Goal: Ask a question

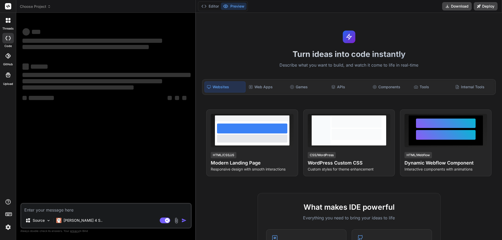
type textarea "x"
click at [49, 209] on textarea at bounding box center [106, 208] width 170 height 9
type textarea "f"
type textarea "x"
type textarea "ff"
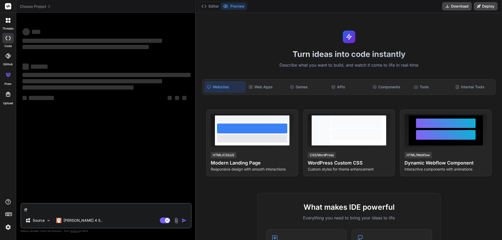
type textarea "x"
type textarea "ff"
click at [186, 223] on img "button" at bounding box center [184, 220] width 5 height 5
click at [182, 221] on img "button" at bounding box center [184, 220] width 5 height 5
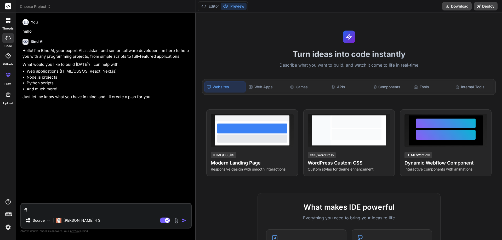
type textarea "x"
click at [30, 206] on textarea "ff" at bounding box center [106, 208] width 170 height 9
type textarea "f"
type textarea "x"
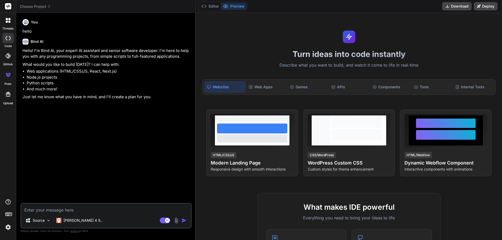
type textarea "w"
type textarea "x"
type textarea "wh"
type textarea "x"
type textarea "wha"
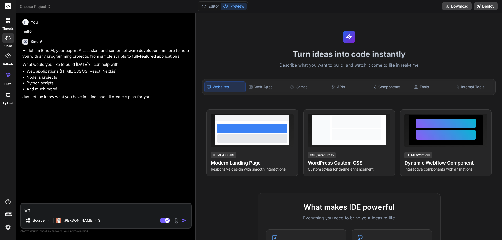
type textarea "x"
type textarea "what"
type textarea "x"
type textarea "what"
type textarea "x"
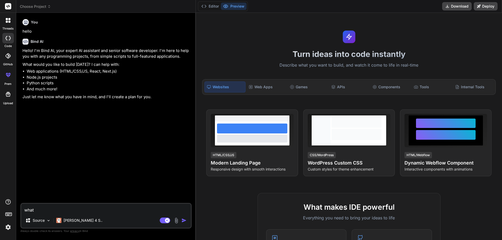
type textarea "what"
type textarea "x"
type textarea "wha"
type textarea "x"
type textarea "wh"
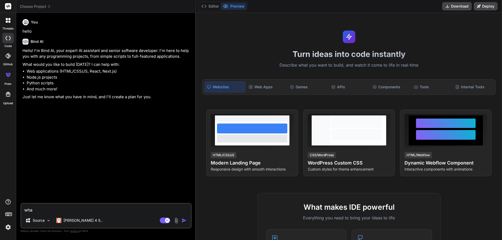
type textarea "x"
type textarea "w"
type textarea "x"
type textarea "H"
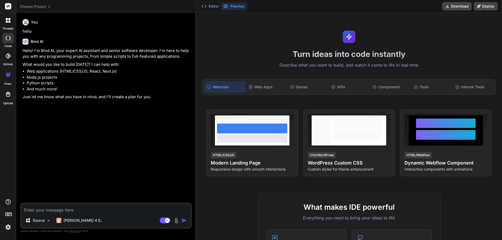
type textarea "x"
type textarea "Ho"
type textarea "x"
type textarea "How"
type textarea "x"
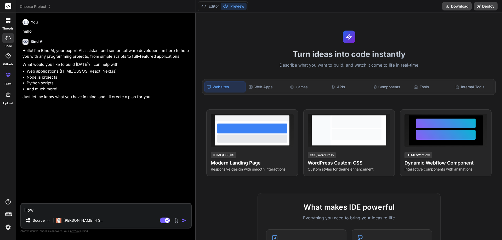
type textarea "How"
type textarea "x"
type textarea "How m"
type textarea "x"
type textarea "How ma"
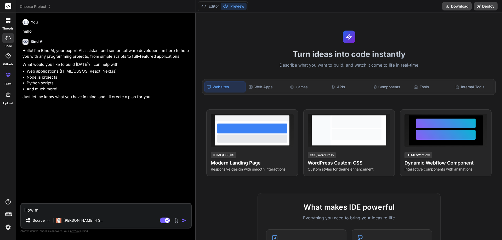
type textarea "x"
type textarea "How man"
type textarea "x"
type textarea "How many"
type textarea "x"
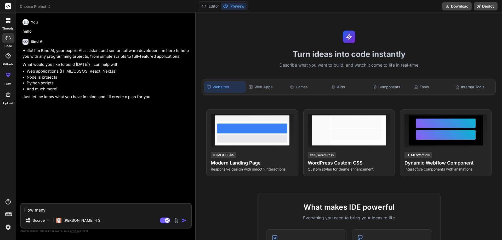
type textarea "How many"
type textarea "x"
type textarea "How many t"
type textarea "x"
type textarea "How many ty"
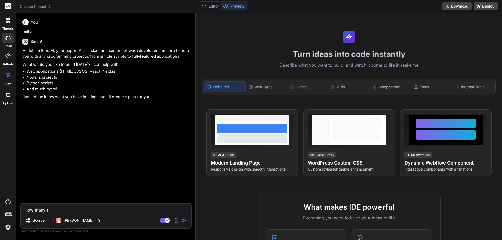
type textarea "x"
type textarea "How many typ"
type textarea "x"
type textarea "How many type"
type textarea "x"
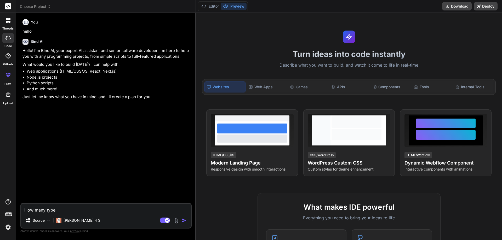
type textarea "How many types"
type textarea "x"
type textarea "How many types"
type textarea "x"
type textarea "How many types o"
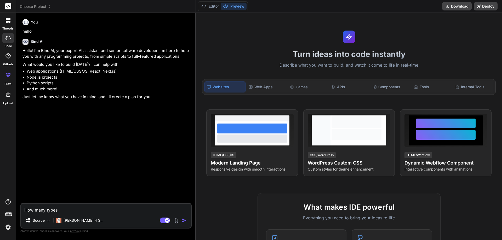
type textarea "x"
type textarea "How many types of"
type textarea "x"
type textarea "How many types of"
type textarea "x"
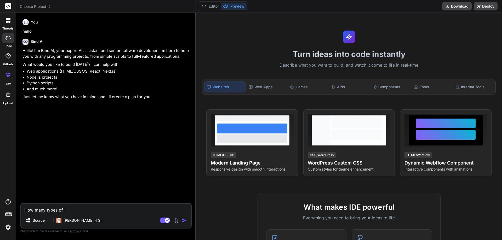
type textarea "How many types of i"
type textarea "x"
type textarea "How many types of is"
type textarea "x"
type textarea "How many types of iss"
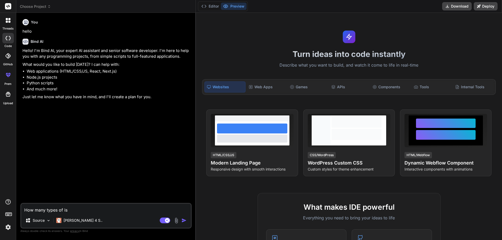
type textarea "x"
type textarea "How many types of issu"
type textarea "x"
type textarea "How many types of issue"
type textarea "x"
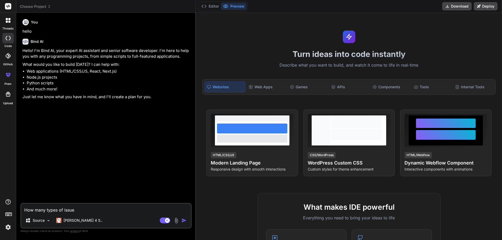
type textarea "How many types of issue"
type textarea "x"
type textarea "How many types of issue c"
type textarea "x"
type textarea "How many types of issue cu"
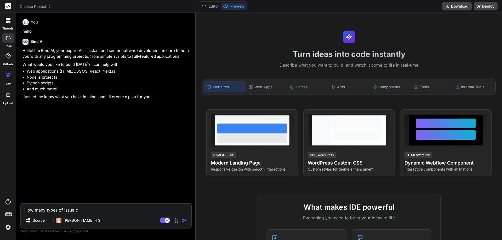
type textarea "x"
type textarea "How many types of issue cus"
type textarea "x"
type textarea "How many types of issue cust"
type textarea "x"
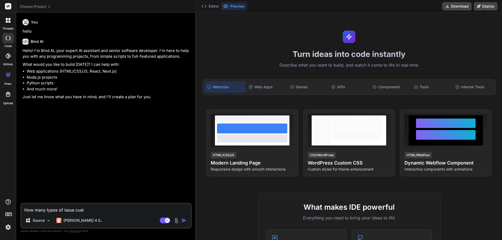
type textarea "How many types of issue custo"
type textarea "x"
type textarea "How many types of issue custom"
type textarea "x"
type textarea "How many types of issue custome"
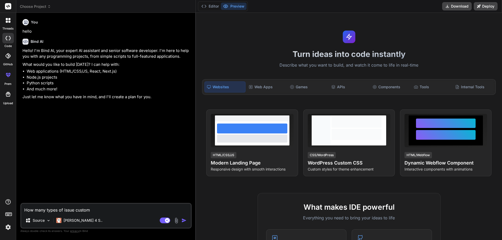
type textarea "x"
type textarea "How many types of issue customer"
type textarea "x"
type textarea "How many types of issue customer"
type textarea "x"
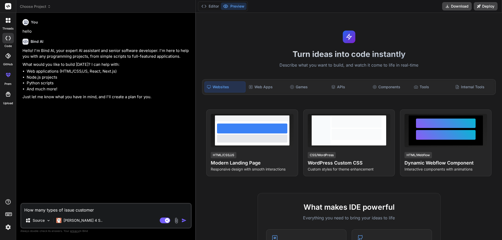
type textarea "How many types of issue customer f"
type textarea "x"
type textarea "How many types of issue customer fa"
type textarea "x"
type textarea "How many types of issue customer fac"
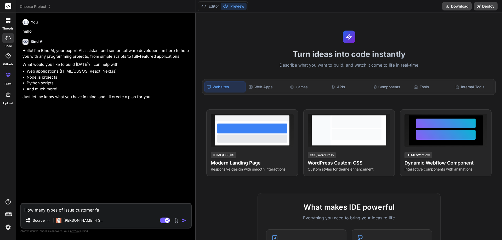
type textarea "x"
type textarea "How many types of issue customer faci"
type textarea "x"
type textarea "How many types of issue customer facin"
type textarea "x"
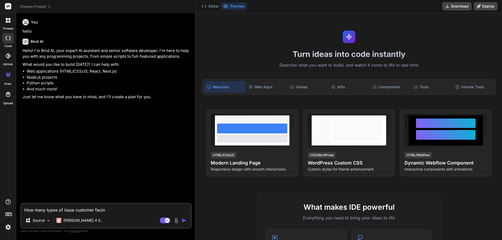
type textarea "How many types of issue customer facing"
type textarea "x"
type textarea "How many types of issue customer facing"
type textarea "x"
type textarea "How many types of issue customer facing i"
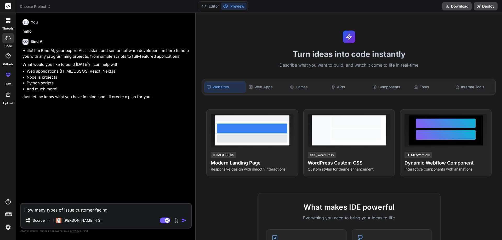
type textarea "x"
type textarea "How many types of issue customer facing in"
type textarea "x"
type textarea "How many types of issue customer facing in"
type textarea "x"
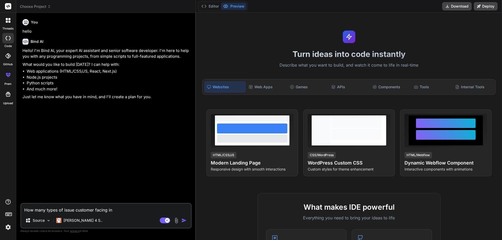
type textarea "How many types of issue customer facing in r"
type textarea "x"
type textarea "How many types of issue customer facing in re"
type textarea "x"
type textarea "How many types of issue customer facing in ret"
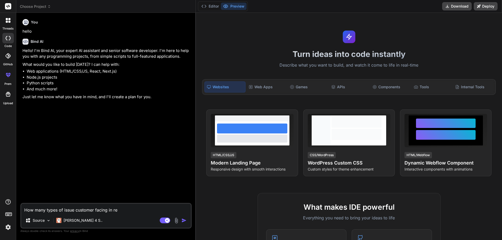
type textarea "x"
type textarea "How many types of issue customer facing in [PERSON_NAME]"
type textarea "x"
type textarea "How many types of issue customer facing in retai"
type textarea "x"
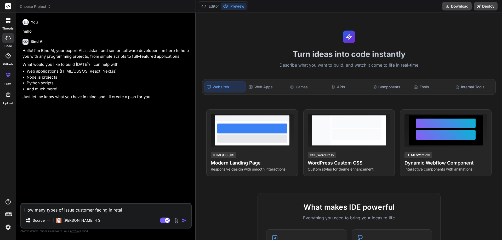
type textarea "How many types of issue customer facing in retail"
type textarea "x"
type textarea "How many types of issue customer facing in retails"
type textarea "x"
type textarea "How many types of issue customer facing in retails"
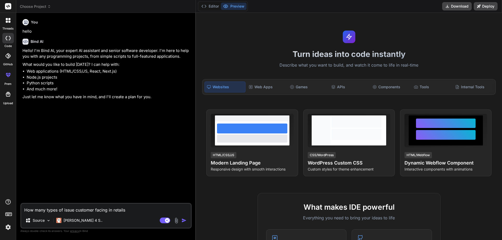
type textarea "x"
type textarea "How many types of issue customer facing in retails s"
type textarea "x"
type textarea "How many types of issue customer facing in retails st"
type textarea "x"
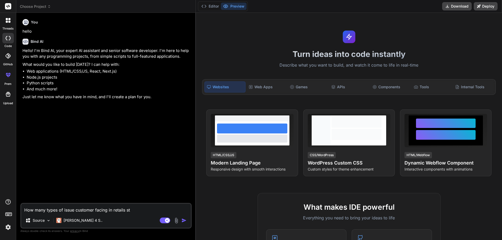
type textarea "How many types of issue customer facing in retails sto"
type textarea "x"
type textarea "How many types of issue customer facing in retails stor"
type textarea "x"
type textarea "How many types of issue customer facing in retails store"
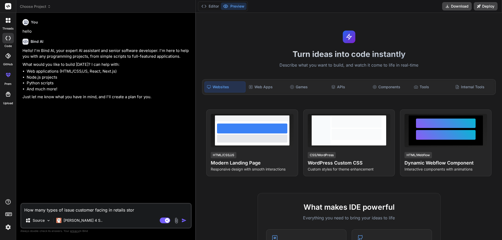
type textarea "x"
type textarea "How many types of issue customer facing in retails store"
type textarea "x"
type textarea "How many types of issue customer facing in retails store o"
type textarea "x"
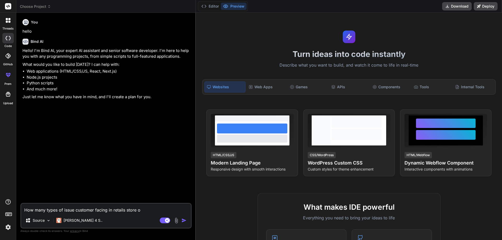
type textarea "How many types of issue customer facing in retails store of"
type textarea "x"
type textarea "How many types of issue customer facing in retails store off"
type textarea "x"
type textarea "How many types of issue customer facing in retails store offl"
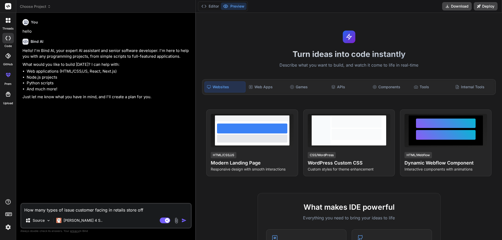
type textarea "x"
type textarea "How many types of issue customer facing in retails store offli"
type textarea "x"
type textarea "How many types of issue customer facing in retails store offlin"
type textarea "x"
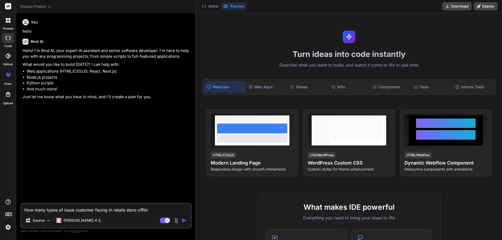
type textarea "How many types of issue customer facing in retails store offline"
type textarea "x"
type textarea "How many types of issue customer facing in retails store offline"
type textarea "x"
type textarea "How many types of issue customer facing in retails store offline p"
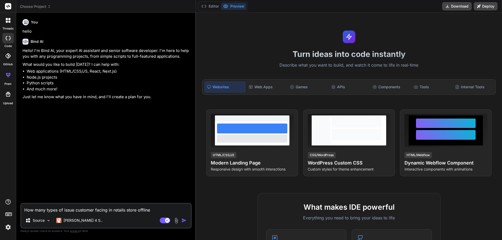
type textarea "x"
type textarea "How many types of issue customer facing in retails store offline pl"
type textarea "x"
type textarea "How many types of issue customer facing in retails store offline ple"
type textarea "x"
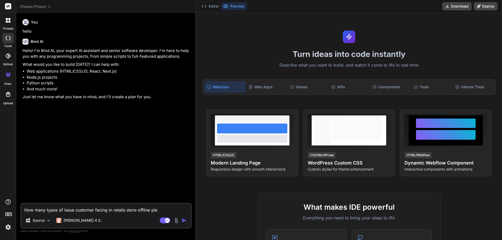
type textarea "How many types of issue customer facing in retails store offline plea"
type textarea "x"
type textarea "How many types of issue customer facing in retails store offline pleas"
type textarea "x"
type textarea "How many types of issue customer facing in retails store offline please"
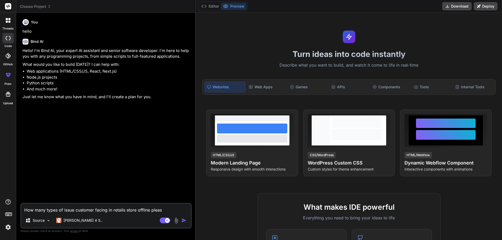
type textarea "x"
type textarea "How many types of issue customer facing in retails store offline please"
type textarea "x"
type textarea "How many types of issue customer facing in retails store offline please"
type textarea "x"
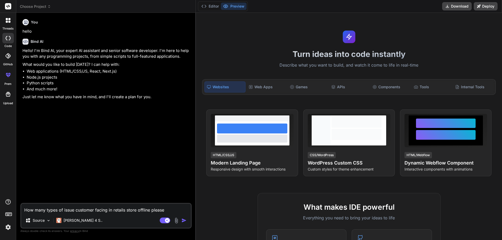
type textarea "How many types of issue customer facing in retails store offline pleas"
type textarea "x"
type textarea "How many types of issue customer facing in retails store offline plea"
type textarea "x"
type textarea "How many types of issue customer facing in retails store offline ple"
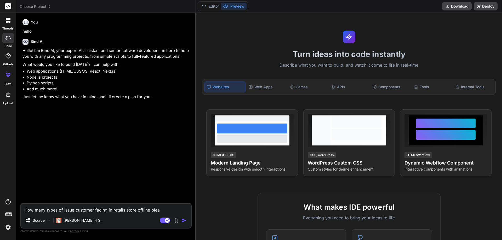
type textarea "x"
type textarea "How many types of issue customer facing in retails store offline pl"
type textarea "x"
type textarea "How many types of issue customer facing in retails store offline p"
type textarea "x"
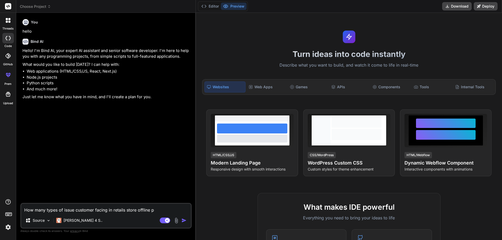
type textarea "How many types of issue customer facing in retails store offline"
type textarea "x"
type textarea "How many types of issue customer facing in retails store offline f"
type textarea "x"
type textarea "How many types of issue customer facing in retails store offline fo"
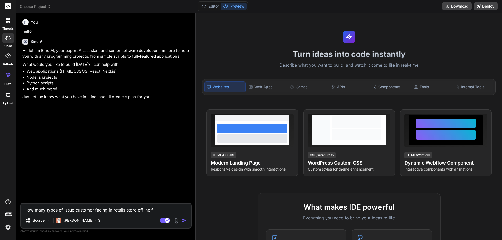
type textarea "x"
type textarea "How many types of issue customer facing in retails store offline for"
type textarea "x"
type textarea "How many types of issue customer facing in retails store offline for"
type textarea "x"
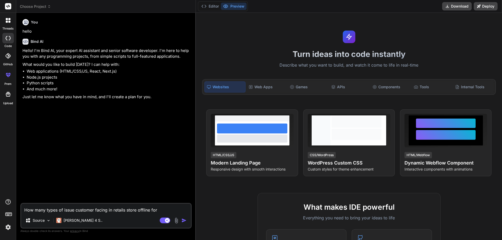
type textarea "How many types of issue customer facing in retails store offline for t"
type textarea "x"
type textarea "How many types of issue customer facing in retails store offline for ti"
